Goal: Information Seeking & Learning: Learn about a topic

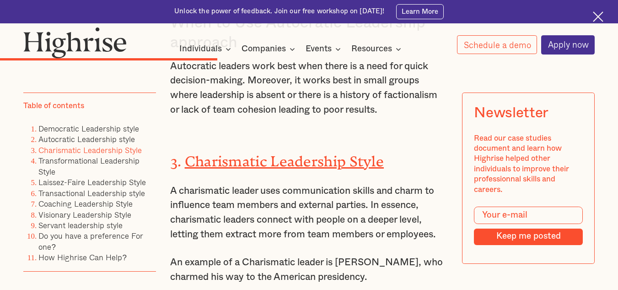
scroll to position [3479, 0]
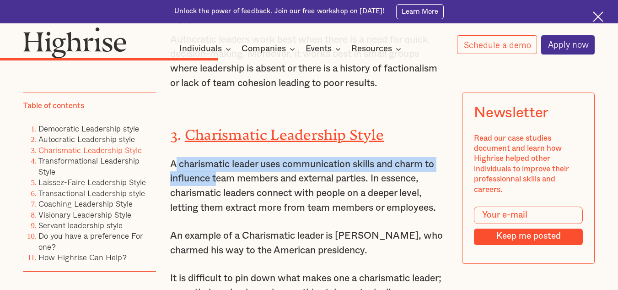
drag, startPoint x: 172, startPoint y: 177, endPoint x: 215, endPoint y: 185, distance: 43.3
click at [215, 185] on p "A charismatic leader uses communication skills and charm to influence team memb…" at bounding box center [309, 186] width 278 height 58
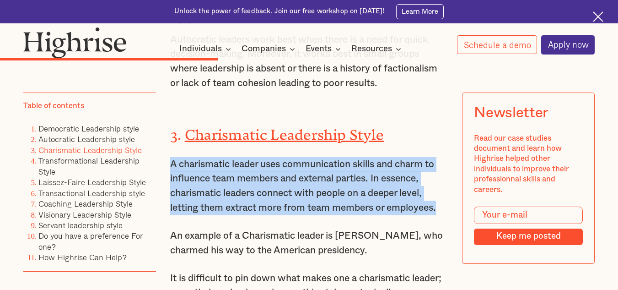
drag, startPoint x: 169, startPoint y: 177, endPoint x: 444, endPoint y: 220, distance: 277.5
click at [444, 215] on p "A charismatic leader uses communication skills and charm to influence team memb…" at bounding box center [309, 186] width 278 height 58
copy p "A charismatic leader uses communication skills and charm to influence team memb…"
click at [345, 194] on p "A charismatic leader uses communication skills and charm to influence team memb…" at bounding box center [309, 186] width 278 height 58
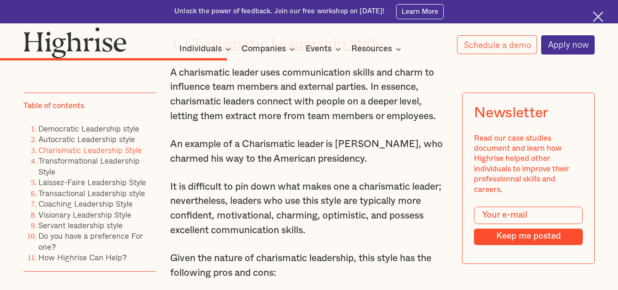
scroll to position [3616, 0]
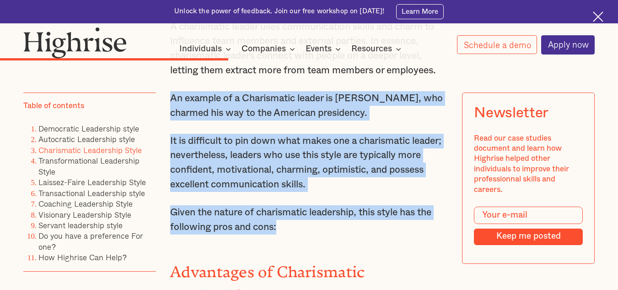
drag, startPoint x: 171, startPoint y: 112, endPoint x: 287, endPoint y: 240, distance: 173.3
copy div "An example of a Charismatic leader is [PERSON_NAME], who charmed his way to the…"
click at [317, 228] on p "Given the nature of charismatic leadership, this style has the following pros a…" at bounding box center [309, 219] width 278 height 29
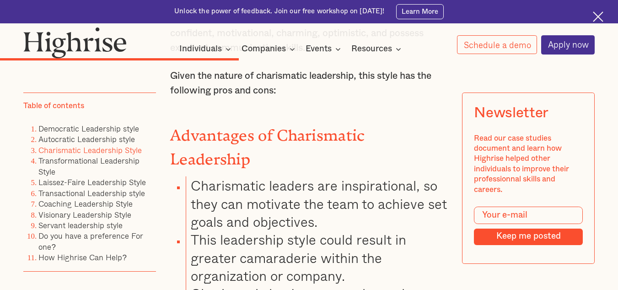
scroll to position [3753, 0]
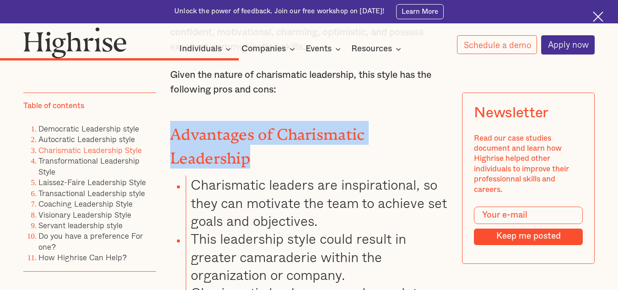
drag, startPoint x: 173, startPoint y: 141, endPoint x: 454, endPoint y: 143, distance: 280.6
copy strong "Advantages of Charismatic Leadership"
click at [296, 151] on strong "Advantages of Charismatic Leadership" at bounding box center [267, 142] width 195 height 34
click at [296, 147] on strong "Advantages of Charismatic Leadership" at bounding box center [267, 142] width 195 height 34
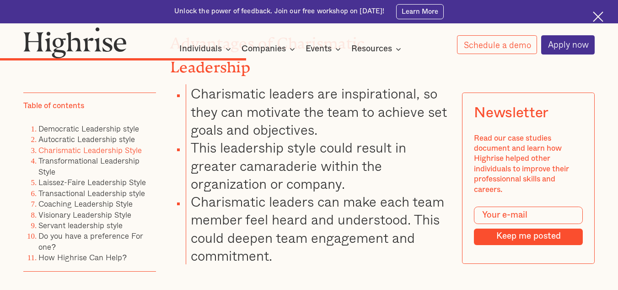
scroll to position [3845, 0]
drag, startPoint x: 191, startPoint y: 79, endPoint x: 314, endPoint y: 242, distance: 203.9
click at [314, 242] on ul "Charismatic leaders are inspirational, so they can motivate the team to achieve…" at bounding box center [303, 174] width 289 height 180
copy ul "Charismatic leaders are inspirational, so they can motivate the team to achieve…"
click at [281, 206] on li "Charismatic leaders can make each team member feel heard and understood. This c…" at bounding box center [317, 228] width 262 height 72
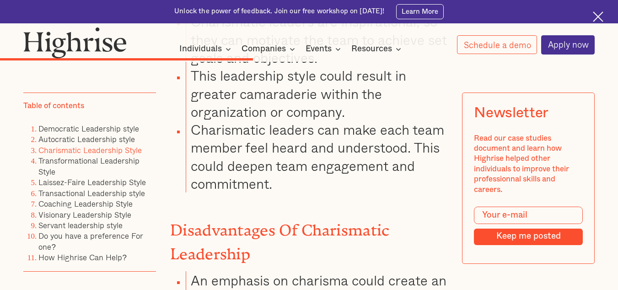
scroll to position [3936, 0]
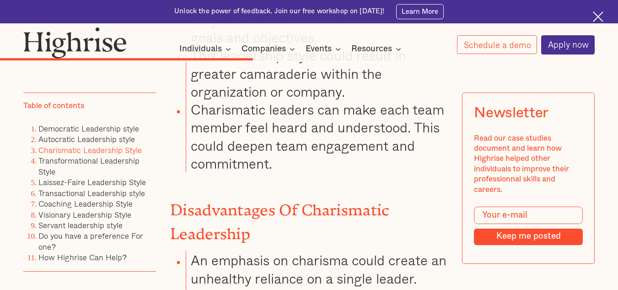
click at [301, 251] on li "An emphasis on charisma could create an unhealthy reliance on a single leader." at bounding box center [317, 269] width 262 height 36
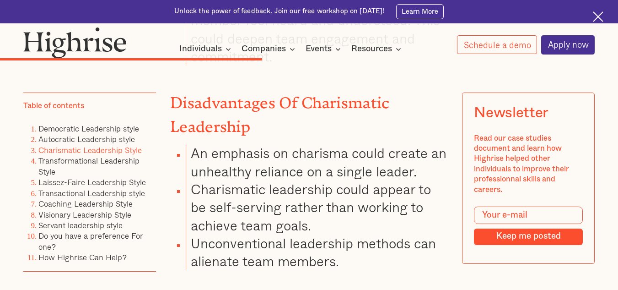
scroll to position [4028, 0]
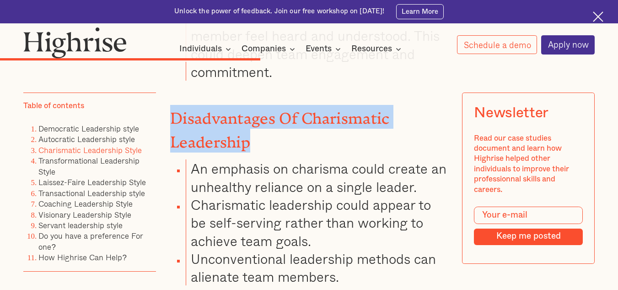
drag, startPoint x: 173, startPoint y: 107, endPoint x: 254, endPoint y: 126, distance: 83.4
click at [254, 126] on h3 "Disadvantages Of Charismatic Leadership" at bounding box center [309, 129] width 278 height 48
copy strong "Disadvantages Of Charismatic Leadership"
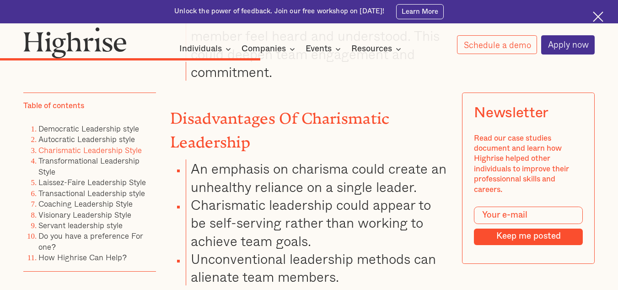
click at [195, 166] on li "An emphasis on charisma could create an unhealthy reliance on a single leader." at bounding box center [317, 177] width 262 height 36
drag, startPoint x: 191, startPoint y: 152, endPoint x: 350, endPoint y: 258, distance: 191.2
click at [350, 258] on ul "An emphasis on charisma could create an unhealthy reliance on a single leader. …" at bounding box center [303, 222] width 289 height 126
copy ul "An emphasis on charisma could create an unhealthy reliance on a single leader. …"
click at [375, 266] on li "Unconventional leadership methods can alienate team members." at bounding box center [317, 267] width 262 height 36
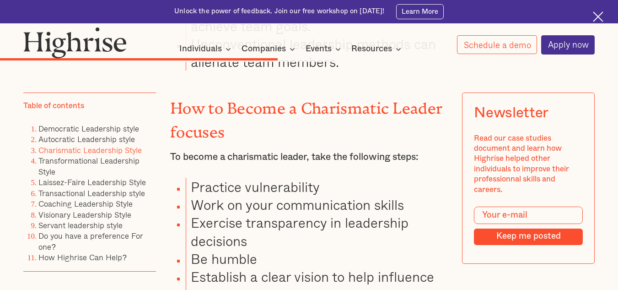
scroll to position [4257, 0]
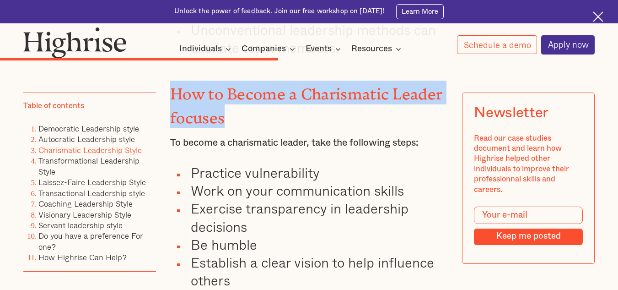
drag, startPoint x: 172, startPoint y: 77, endPoint x: 228, endPoint y: 103, distance: 61.7
click at [228, 103] on h3 "How to Become a Charismatic Leader focuses" at bounding box center [309, 105] width 278 height 48
copy strong "How to Become a Charismatic Leader focuses"
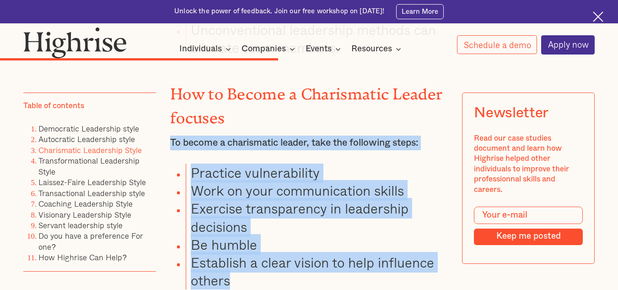
drag, startPoint x: 171, startPoint y: 122, endPoint x: 283, endPoint y: 258, distance: 176.2
copy div "To become a charismatic leader, take the following steps: Practice vulnerabilit…"
click at [251, 199] on li "Exercise transparency in leadership decisions" at bounding box center [317, 217] width 262 height 36
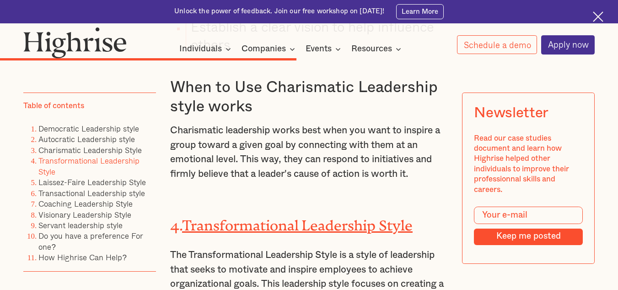
scroll to position [4486, 0]
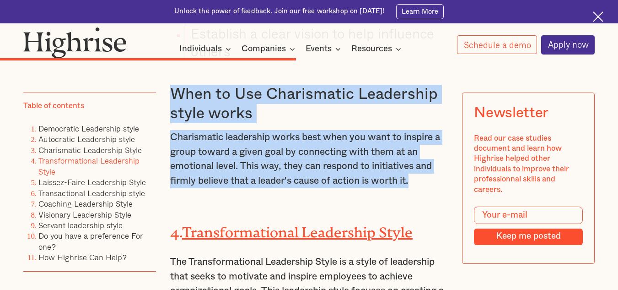
drag, startPoint x: 171, startPoint y: 79, endPoint x: 420, endPoint y: 166, distance: 263.9
copy div "When to Use Charismatic Leadership style works Charismatic leadership works bes…"
click at [282, 162] on p "Charismatic leadership works best when you want to inspire a group toward a giv…" at bounding box center [309, 159] width 278 height 58
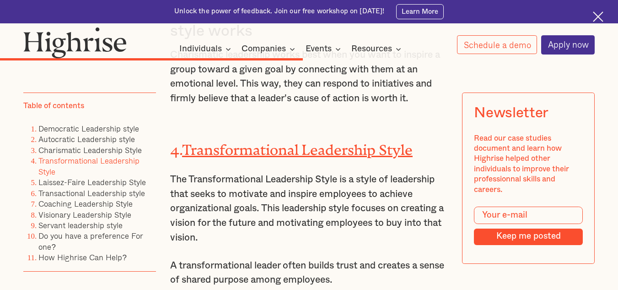
scroll to position [4577, 0]
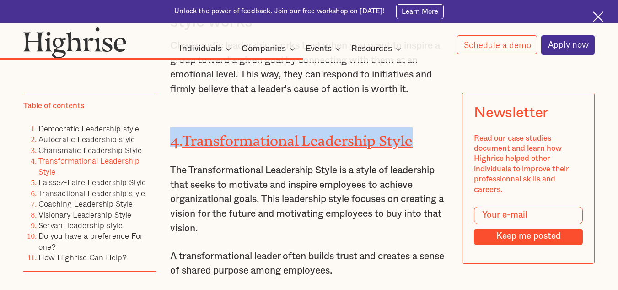
drag, startPoint x: 171, startPoint y: 121, endPoint x: 437, endPoint y: 124, distance: 266.0
click at [437, 127] on h2 "4. Transformational Leadership Style" at bounding box center [309, 136] width 278 height 19
copy h2 "4. Transformational Leadership Style"
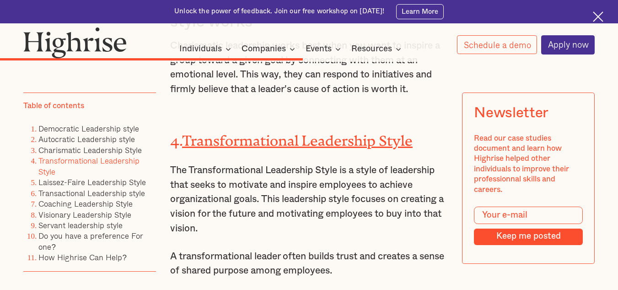
click at [232, 173] on p "The Transformational Leadership Style is a style of leadership that seeks to mo…" at bounding box center [309, 199] width 278 height 72
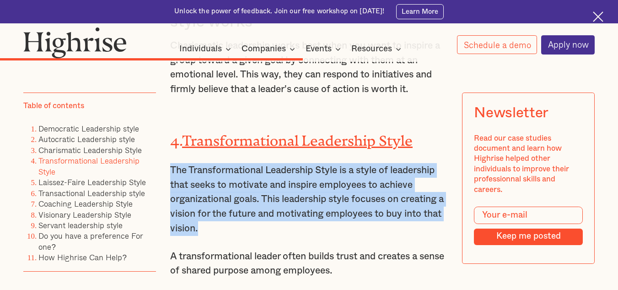
drag, startPoint x: 170, startPoint y: 152, endPoint x: 222, endPoint y: 213, distance: 80.5
click at [222, 213] on p "The Transformational Leadership Style is a style of leadership that seeks to mo…" at bounding box center [309, 199] width 278 height 72
click at [232, 164] on p "The Transformational Leadership Style is a style of leadership that seeks to mo…" at bounding box center [309, 199] width 278 height 72
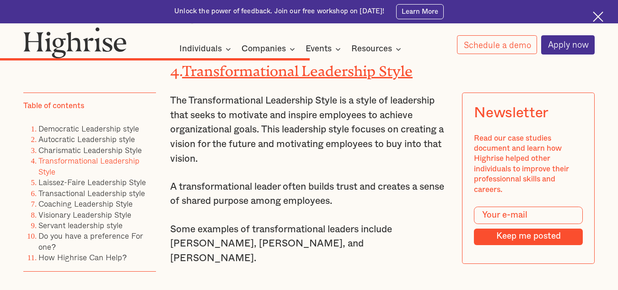
scroll to position [4669, 0]
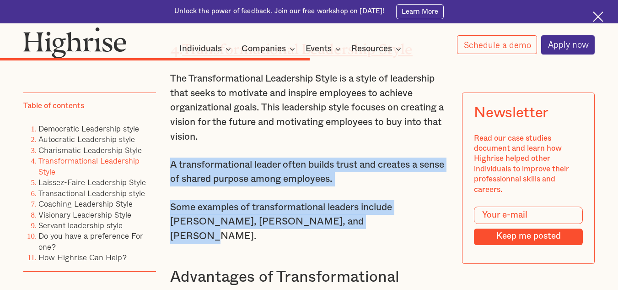
drag, startPoint x: 171, startPoint y: 153, endPoint x: 337, endPoint y: 211, distance: 176.6
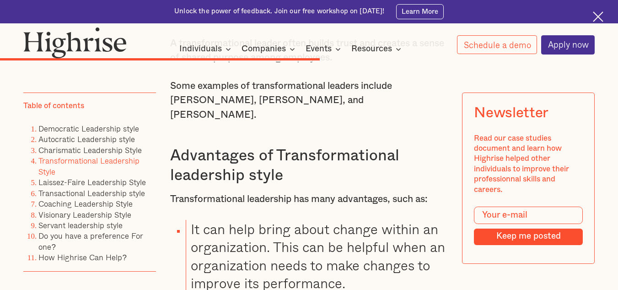
scroll to position [4806, 0]
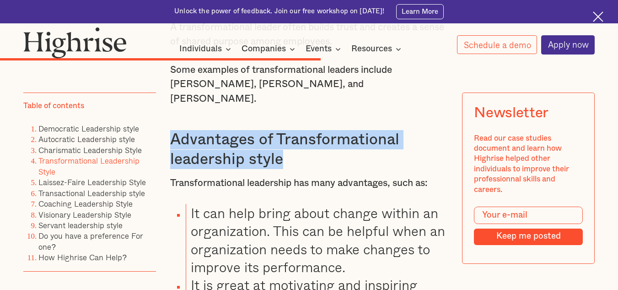
drag, startPoint x: 173, startPoint y: 112, endPoint x: 299, endPoint y: 133, distance: 127.7
click at [299, 133] on h3 "Advantages of Transformational leadership style" at bounding box center [309, 149] width 278 height 38
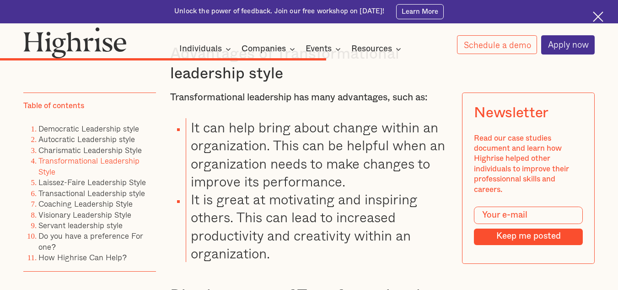
scroll to position [4852, 0]
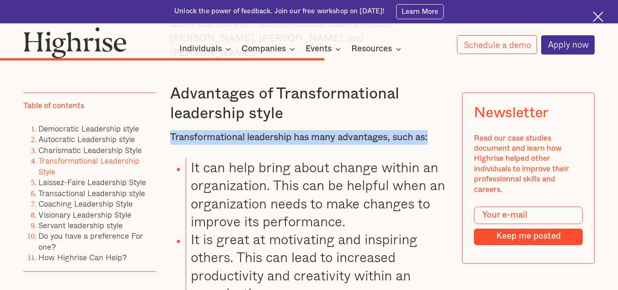
drag, startPoint x: 170, startPoint y: 107, endPoint x: 440, endPoint y: 115, distance: 270.7
click at [440, 130] on p "Transformational leadership has many advantages, such as:" at bounding box center [309, 137] width 278 height 15
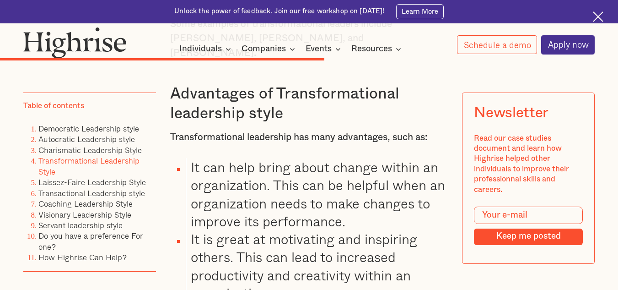
click at [262, 187] on li "It can help bring about change within an organization. This can be helpful when…" at bounding box center [317, 194] width 262 height 72
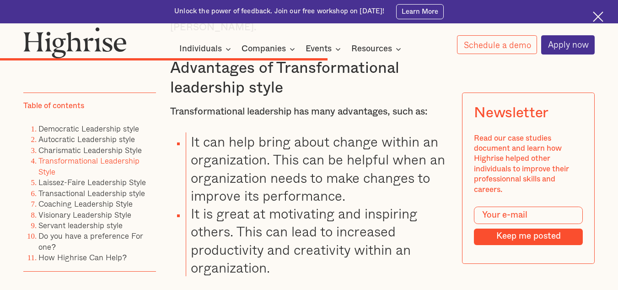
scroll to position [4898, 0]
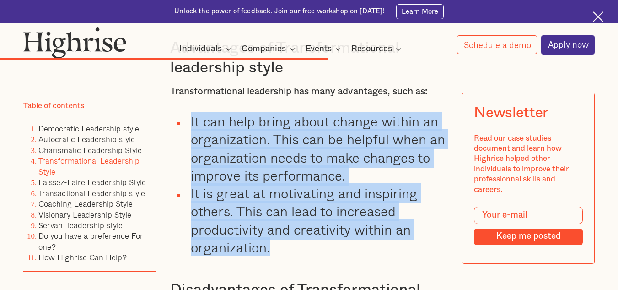
drag, startPoint x: 191, startPoint y: 95, endPoint x: 289, endPoint y: 219, distance: 158.4
click at [289, 219] on ul "It can help bring about change within an organization. This can be helpful when…" at bounding box center [303, 184] width 289 height 144
click at [291, 209] on li "It is great at motivating and inspiring others. This can lead to increased prod…" at bounding box center [317, 220] width 262 height 72
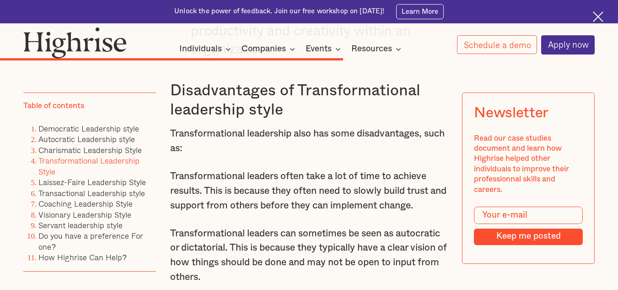
scroll to position [5081, 0]
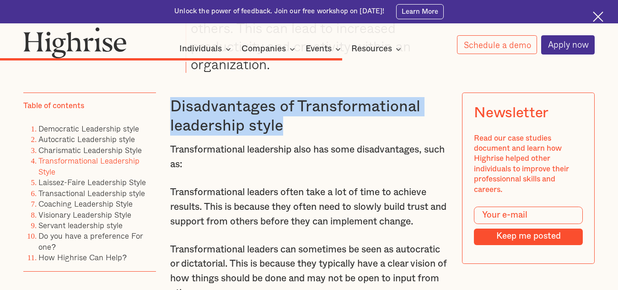
drag, startPoint x: 173, startPoint y: 80, endPoint x: 288, endPoint y: 103, distance: 117.2
click at [288, 103] on h3 "Disadvantages of Transformational leadership style" at bounding box center [309, 116] width 278 height 38
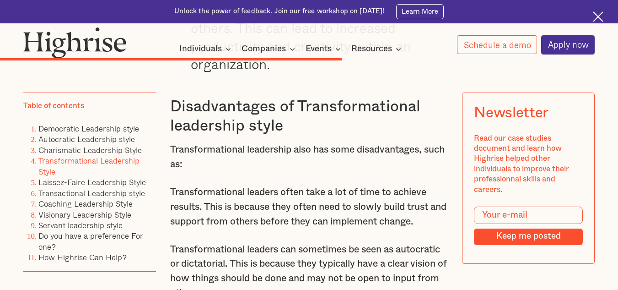
click at [239, 144] on p "Transformational leadership also has some disadvantages, such as:" at bounding box center [309, 156] width 278 height 29
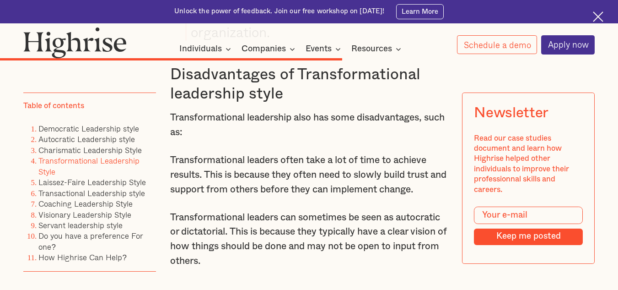
scroll to position [5126, 0]
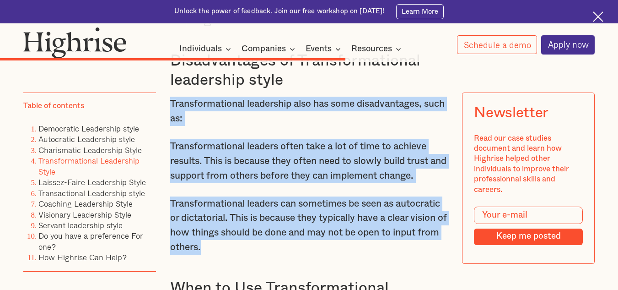
drag, startPoint x: 171, startPoint y: 76, endPoint x: 268, endPoint y: 223, distance: 177.1
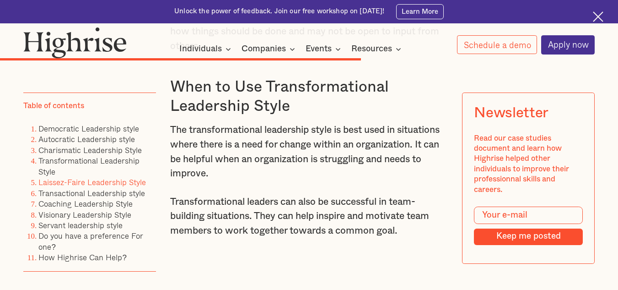
scroll to position [5319, 0]
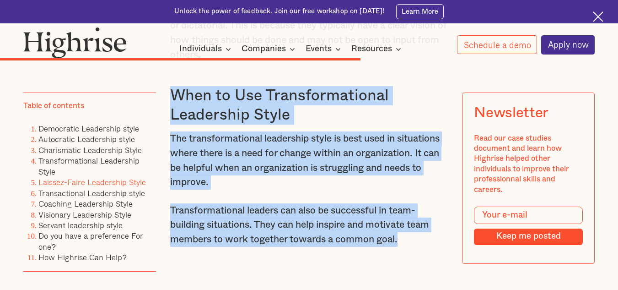
drag, startPoint x: 171, startPoint y: 74, endPoint x: 419, endPoint y: 219, distance: 287.2
click at [283, 224] on p "Transformational leaders can also be successful in team-building situations. Th…" at bounding box center [309, 224] width 278 height 43
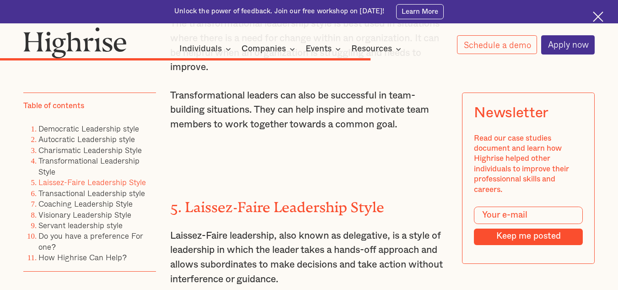
scroll to position [5456, 0]
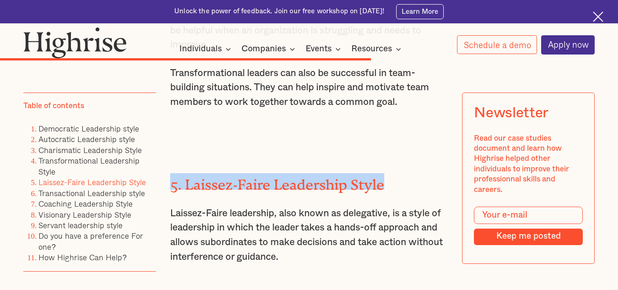
drag, startPoint x: 173, startPoint y: 164, endPoint x: 407, endPoint y: 163, distance: 234.8
click at [407, 173] on h2 "5. Laissez-Faire Leadership Style" at bounding box center [309, 181] width 278 height 16
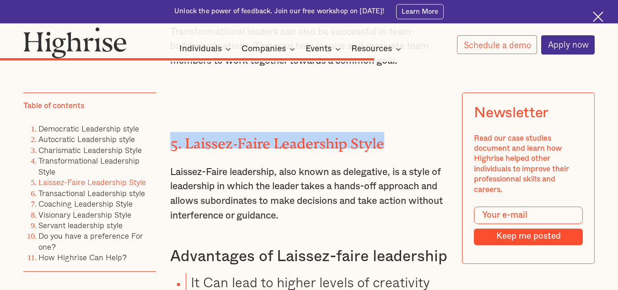
scroll to position [5502, 0]
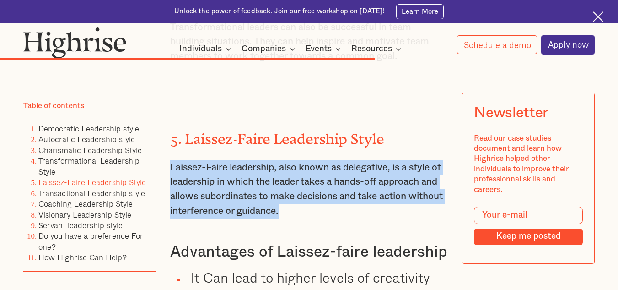
drag, startPoint x: 170, startPoint y: 146, endPoint x: 326, endPoint y: 195, distance: 163.3
click at [326, 195] on p "Laissez-Faire leadership, also known as delegative, is a style of leadership in…" at bounding box center [309, 189] width 278 height 58
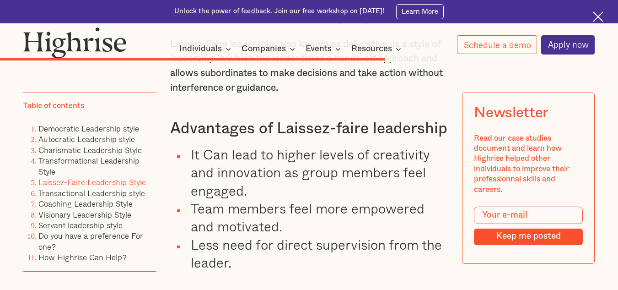
scroll to position [5639, 0]
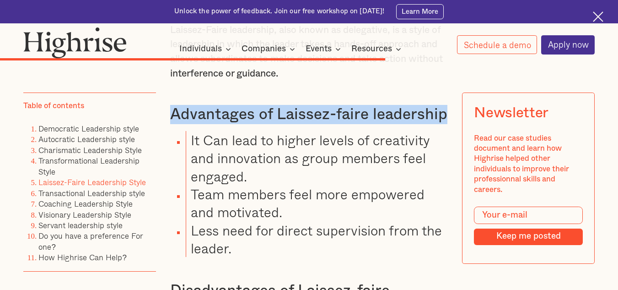
drag, startPoint x: 170, startPoint y: 91, endPoint x: 445, endPoint y: 99, distance: 274.8
click at [445, 105] on h3 "Advantages of Laissez-faire leadership" at bounding box center [309, 114] width 278 height 19
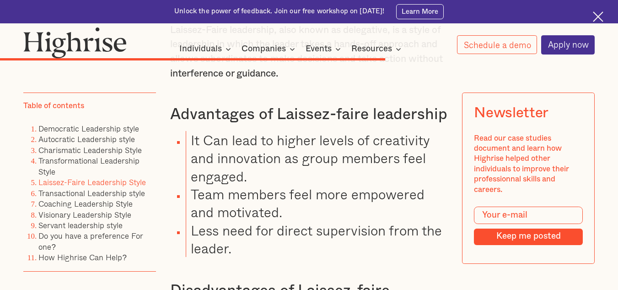
click at [274, 158] on li "It Can lead to higher levels of creativity and innovation as group members feel…" at bounding box center [317, 158] width 262 height 54
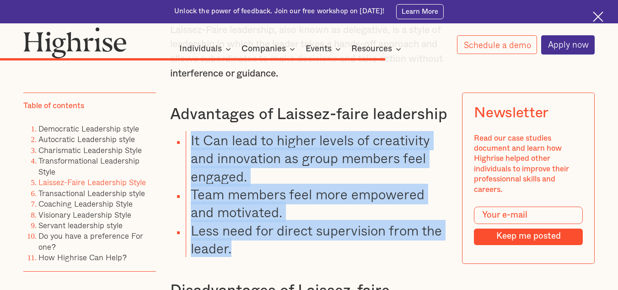
drag, startPoint x: 191, startPoint y: 120, endPoint x: 263, endPoint y: 229, distance: 130.4
click at [263, 229] on ul "It Can lead to higher levels of creativity and innovation as group members feel…" at bounding box center [303, 194] width 289 height 126
click at [294, 221] on li "Less need for direct supervision from the leader." at bounding box center [317, 239] width 262 height 36
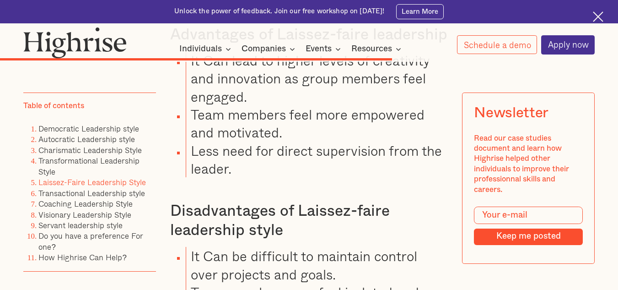
scroll to position [5731, 0]
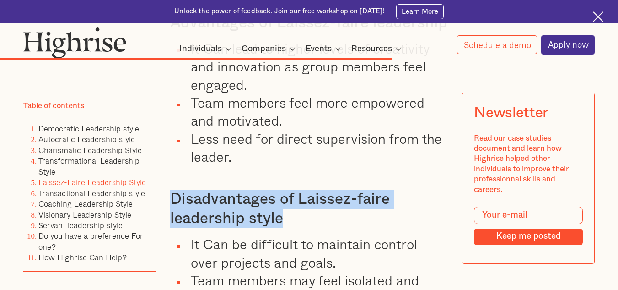
drag, startPoint x: 173, startPoint y: 182, endPoint x: 292, endPoint y: 204, distance: 121.5
click at [292, 204] on h3 "Disadvantages of Laissez-faire leadership style" at bounding box center [309, 208] width 278 height 38
click at [287, 203] on h3 "Disadvantages of Laissez-faire leadership style" at bounding box center [309, 208] width 278 height 38
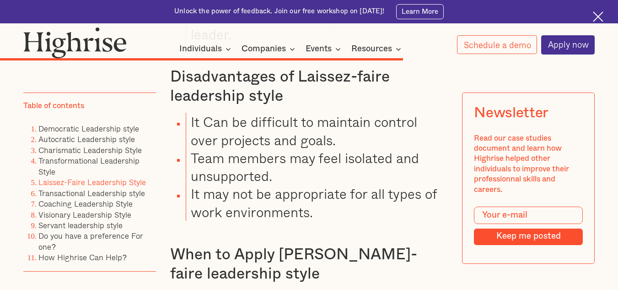
scroll to position [5868, 0]
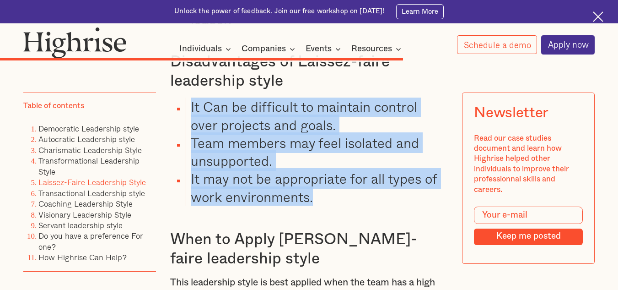
drag, startPoint x: 191, startPoint y: 90, endPoint x: 327, endPoint y: 184, distance: 165.6
click at [327, 184] on ul "It Can be difficult to maintain control over projects and goals. Team members m…" at bounding box center [303, 151] width 289 height 108
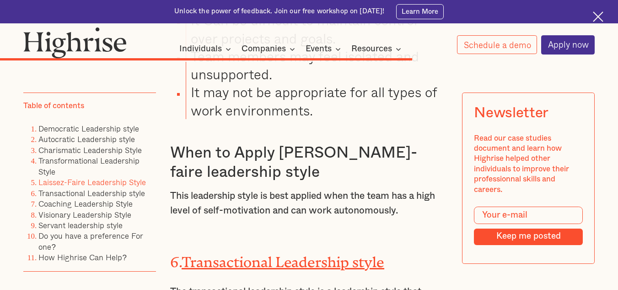
scroll to position [6005, 0]
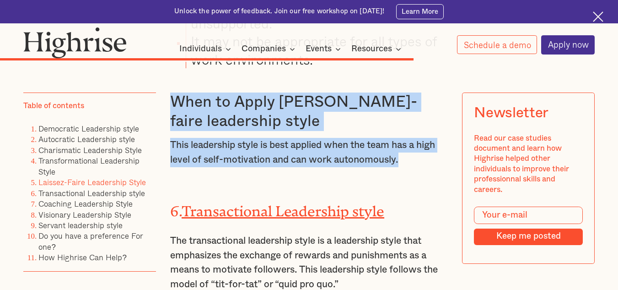
drag, startPoint x: 172, startPoint y: 87, endPoint x: 405, endPoint y: 144, distance: 239.8
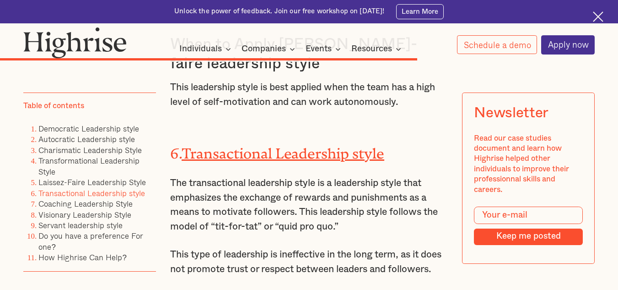
scroll to position [6051, 0]
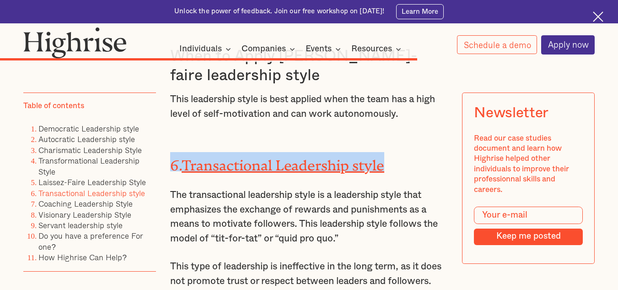
drag, startPoint x: 176, startPoint y: 147, endPoint x: 390, endPoint y: 150, distance: 213.8
click at [390, 152] on h2 "6. Transactional Leadership style" at bounding box center [309, 161] width 278 height 19
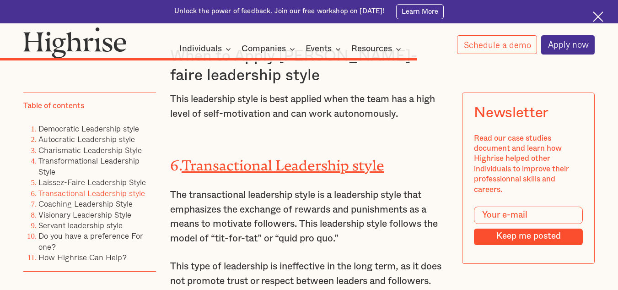
click at [269, 188] on p "The transactional leadership style is a leadership style that emphasizes the ex…" at bounding box center [309, 217] width 278 height 58
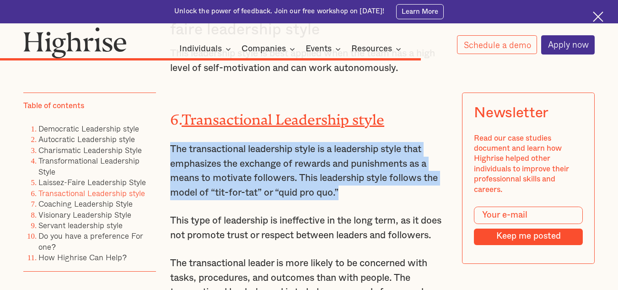
drag, startPoint x: 171, startPoint y: 134, endPoint x: 354, endPoint y: 181, distance: 189.5
click at [354, 181] on p "The transactional leadership style is a leadership style that emphasizes the ex…" at bounding box center [309, 171] width 278 height 58
click at [338, 176] on p "The transactional leadership style is a leadership style that emphasizes the ex…" at bounding box center [309, 171] width 278 height 58
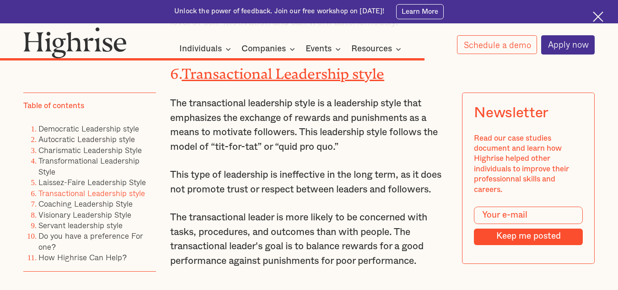
scroll to position [6188, 0]
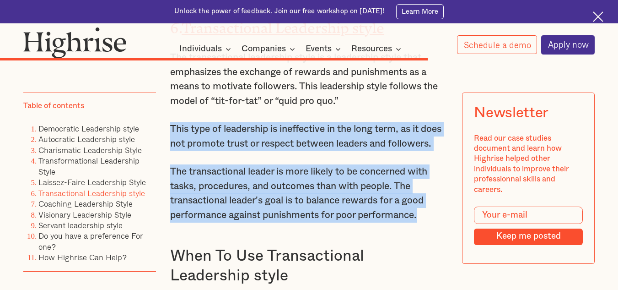
drag, startPoint x: 171, startPoint y: 116, endPoint x: 427, endPoint y: 221, distance: 276.9
click at [275, 190] on p "The transactional leader is more likely to be concerned with tasks, procedures,…" at bounding box center [309, 193] width 278 height 58
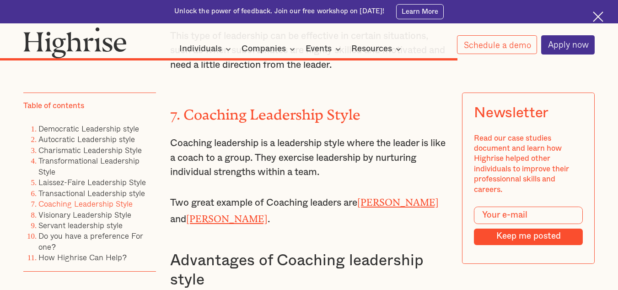
scroll to position [6573, 0]
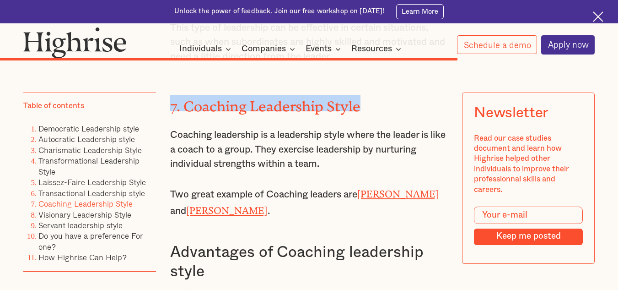
drag, startPoint x: 171, startPoint y: 107, endPoint x: 369, endPoint y: 115, distance: 198.4
click at [369, 111] on h2 "7. Coaching Leadership Style" at bounding box center [309, 103] width 278 height 16
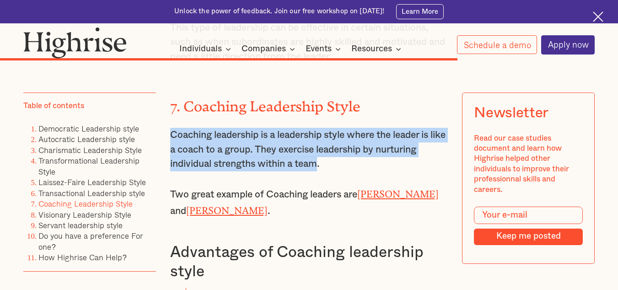
drag, startPoint x: 169, startPoint y: 142, endPoint x: 322, endPoint y: 175, distance: 156.8
click at [322, 171] on p "Coaching leadership is a leadership style where the leader is like a coach to a…" at bounding box center [309, 149] width 278 height 43
click at [265, 169] on p "Coaching leadership is a leadership style where the leader is like a coach to a…" at bounding box center [309, 149] width 278 height 43
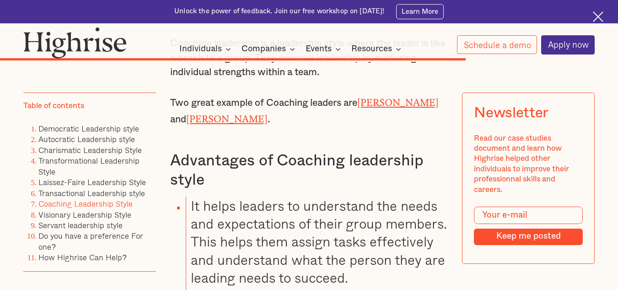
scroll to position [6710, 0]
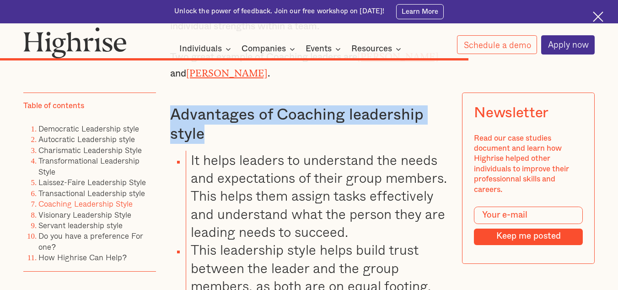
drag, startPoint x: 172, startPoint y: 116, endPoint x: 205, endPoint y: 134, distance: 37.5
click at [205, 134] on h3 "Advantages of Coaching leadership style" at bounding box center [309, 124] width 278 height 38
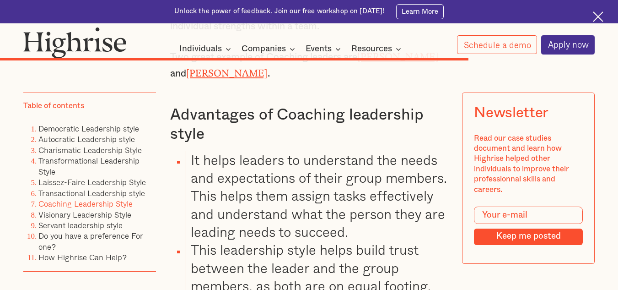
click at [255, 147] on div "5. [PERSON_NAME] Leadership Style [PERSON_NAME] leadership, also known as deleg…" at bounding box center [309, 26] width 278 height 2277
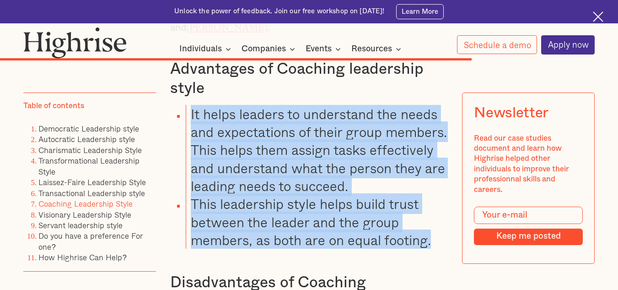
drag, startPoint x: 191, startPoint y: 118, endPoint x: 434, endPoint y: 248, distance: 275.6
click at [434, 248] on ul "It helps leaders to understand the needs and expectations of their group member…" at bounding box center [303, 177] width 289 height 144
click at [260, 168] on li "It helps leaders to understand the needs and expectations of their group member…" at bounding box center [317, 150] width 262 height 90
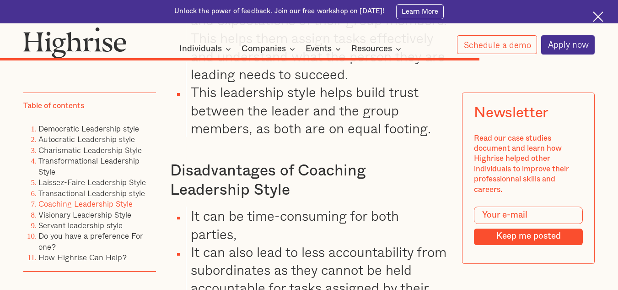
scroll to position [6848, 0]
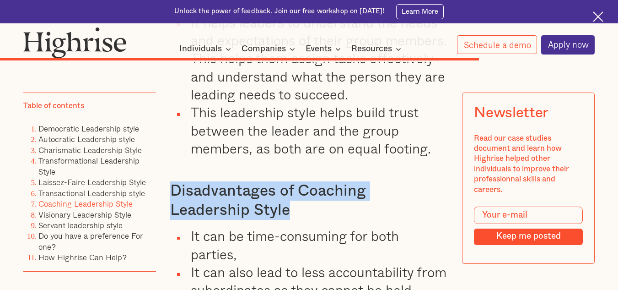
drag, startPoint x: 172, startPoint y: 197, endPoint x: 209, endPoint y: 214, distance: 41.4
click at [209, 214] on h3 "Disadvantages of Coaching Leadership Style" at bounding box center [309, 200] width 278 height 38
click at [289, 217] on h3 "Disadvantages of Coaching Leadership Style" at bounding box center [309, 200] width 278 height 38
click at [276, 196] on h3 "Disadvantages of Coaching Leadership Style" at bounding box center [309, 200] width 278 height 38
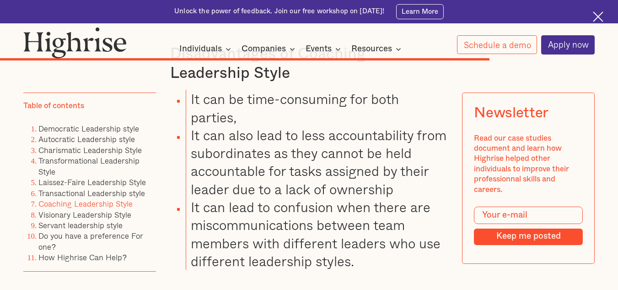
scroll to position [6985, 0]
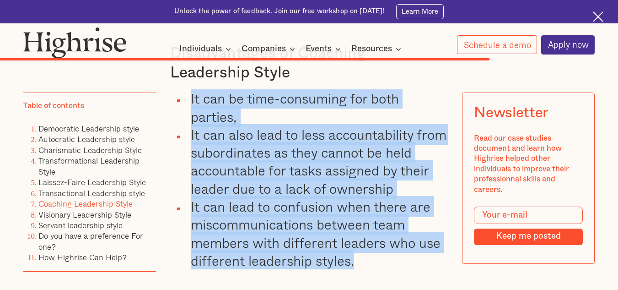
drag, startPoint x: 190, startPoint y: 107, endPoint x: 362, endPoint y: 269, distance: 235.4
click at [362, 269] on ul "It can be time-consuming for both parties, It can also lead to less accountabil…" at bounding box center [303, 179] width 289 height 180
click at [310, 226] on li "It can lead to confusion when there are miscommunications between team members …" at bounding box center [317, 233] width 262 height 72
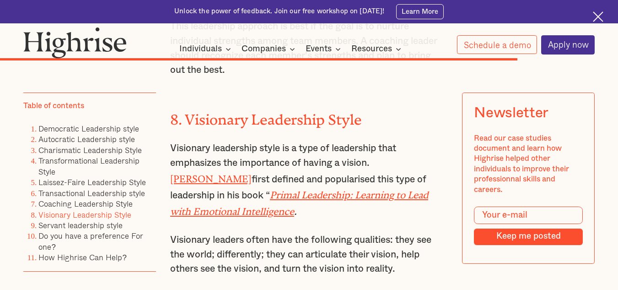
scroll to position [7296, 0]
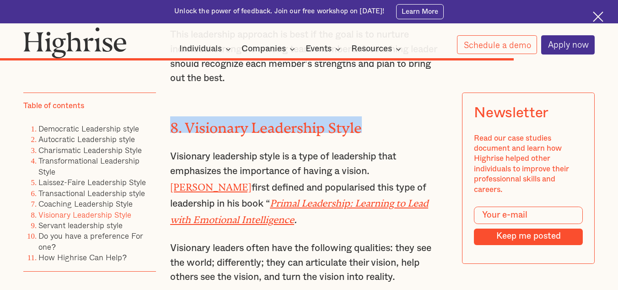
drag, startPoint x: 172, startPoint y: 132, endPoint x: 359, endPoint y: 141, distance: 187.4
click at [359, 133] on h2 "8. Visionary Leadership Style" at bounding box center [309, 124] width 278 height 16
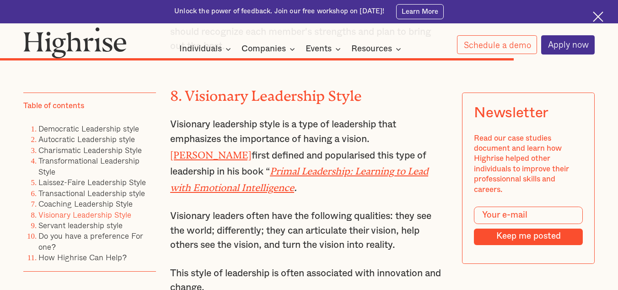
scroll to position [7342, 0]
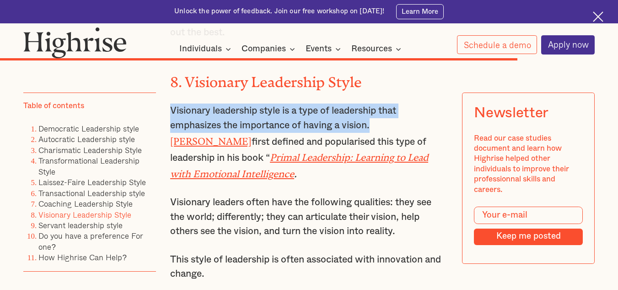
drag, startPoint x: 171, startPoint y: 120, endPoint x: 375, endPoint y: 137, distance: 204.4
click at [375, 137] on p "Visionary leadership style is a type of leadership that emphasizes the importan…" at bounding box center [309, 142] width 278 height 78
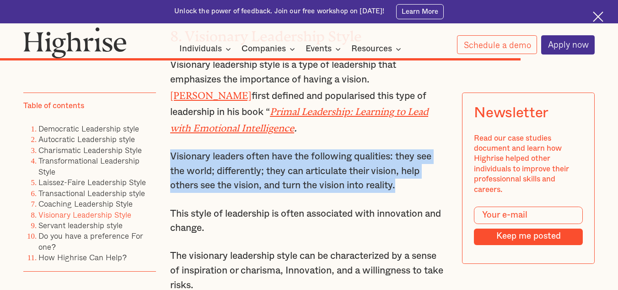
drag, startPoint x: 170, startPoint y: 159, endPoint x: 411, endPoint y: 193, distance: 243.6
click at [411, 193] on p "Visionary leaders often have the following qualities: they see the world; diffe…" at bounding box center [309, 170] width 278 height 43
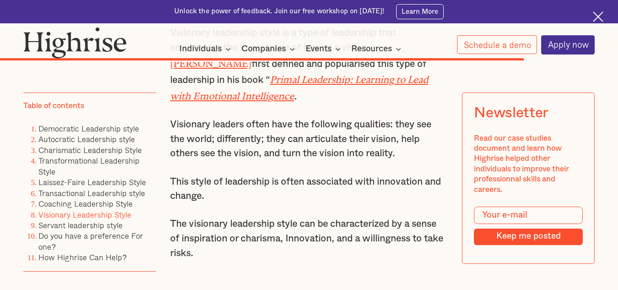
scroll to position [7433, 0]
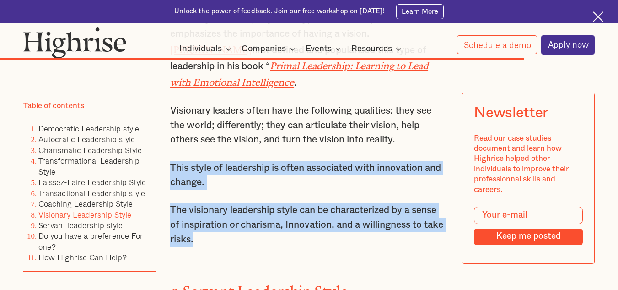
drag, startPoint x: 170, startPoint y: 173, endPoint x: 225, endPoint y: 248, distance: 92.9
click at [330, 211] on p "The visionary leadership style can be characterized by a sense of inspiration o…" at bounding box center [309, 224] width 278 height 43
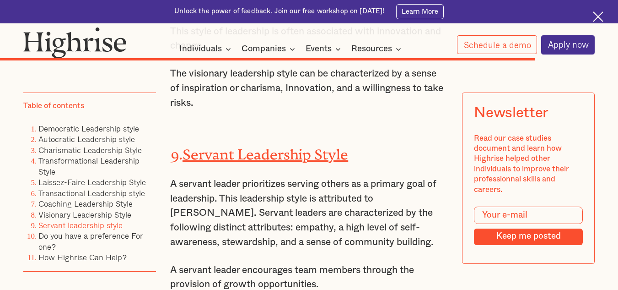
scroll to position [7571, 0]
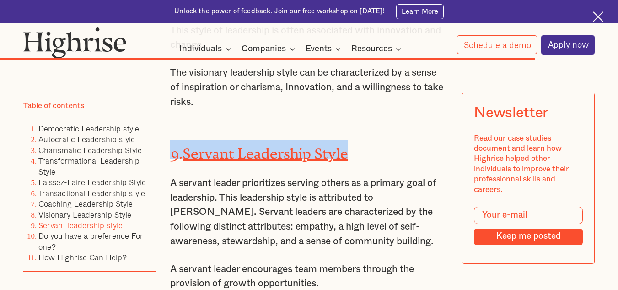
drag, startPoint x: 172, startPoint y: 160, endPoint x: 355, endPoint y: 158, distance: 183.6
click at [355, 158] on h2 "9. Servant Leadership Style" at bounding box center [309, 149] width 278 height 19
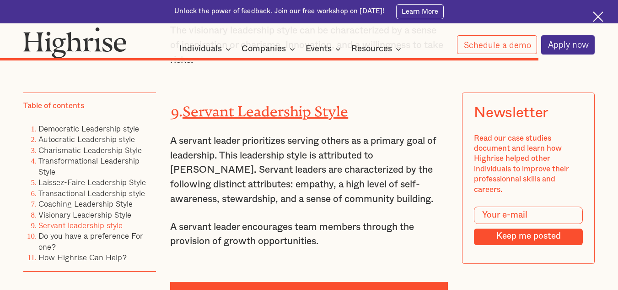
scroll to position [7662, 0]
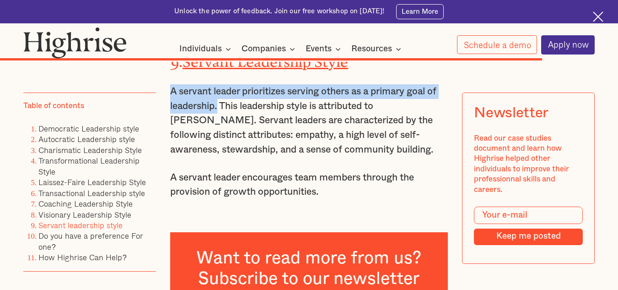
drag, startPoint x: 170, startPoint y: 98, endPoint x: 218, endPoint y: 113, distance: 50.8
click at [218, 113] on p "A servant leader prioritizes serving others as a primary goal of leadership. Th…" at bounding box center [309, 120] width 278 height 72
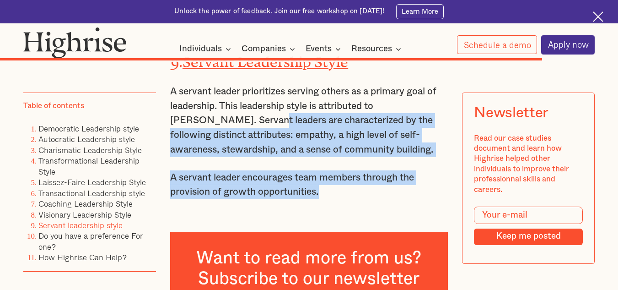
drag, startPoint x: 219, startPoint y: 129, endPoint x: 386, endPoint y: 198, distance: 180.6
